Goal: Find specific page/section: Find specific page/section

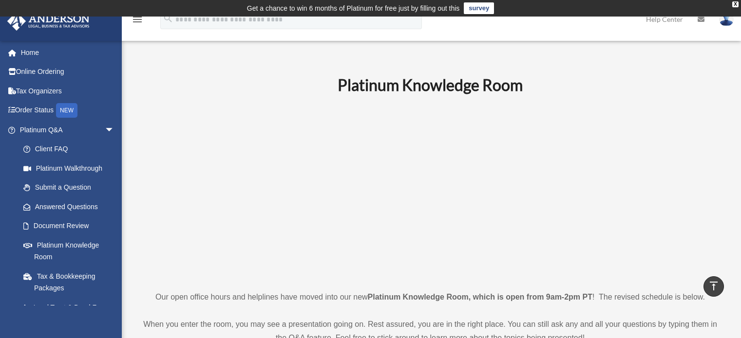
scroll to position [341, 0]
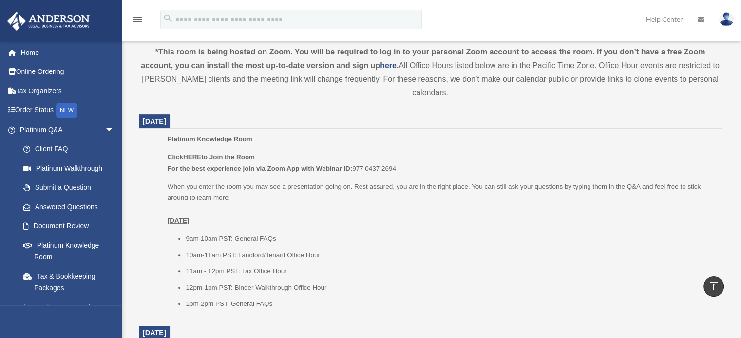
click at [199, 158] on u "HERE" at bounding box center [192, 156] width 18 height 7
click at [194, 157] on u "HERE" at bounding box center [192, 156] width 18 height 7
click at [195, 157] on u "HERE" at bounding box center [192, 156] width 18 height 7
click at [200, 143] on p "Platinum Knowledge Room" at bounding box center [440, 139] width 547 height 12
click at [196, 154] on u "HERE" at bounding box center [192, 156] width 18 height 7
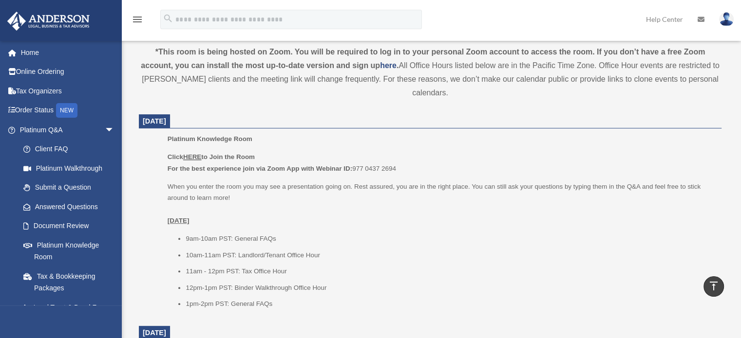
click at [198, 186] on p "When you enter the room you may see a presentation going on. Rest assured, you …" at bounding box center [440, 204] width 547 height 46
click at [192, 157] on u "HERE" at bounding box center [192, 156] width 18 height 7
click at [192, 154] on u "HERE" at bounding box center [192, 156] width 18 height 7
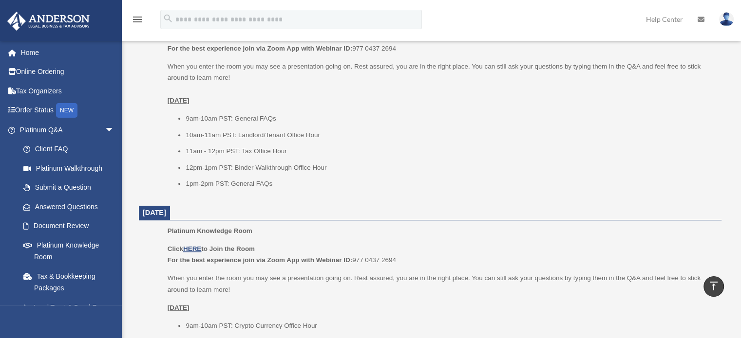
scroll to position [536, 0]
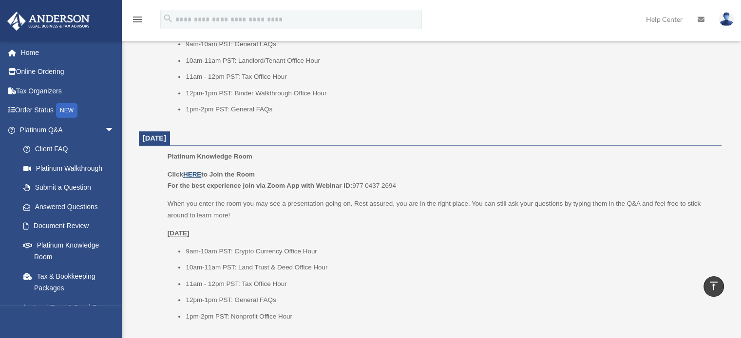
click at [194, 173] on u "HERE" at bounding box center [192, 174] width 18 height 7
